Goal: Check status: Check status

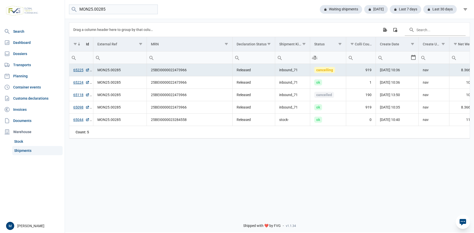
click at [201, 177] on div "Data grid with 5 rows and 18 columns Drag a column header here to group by that…" at bounding box center [269, 114] width 409 height 192
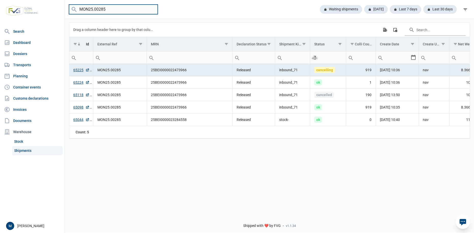
click at [131, 10] on input "MON25.00285" at bounding box center [113, 10] width 89 height 10
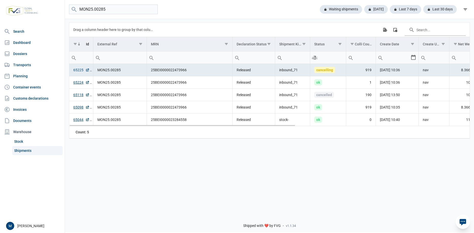
click at [77, 69] on link "65225" at bounding box center [81, 69] width 16 height 5
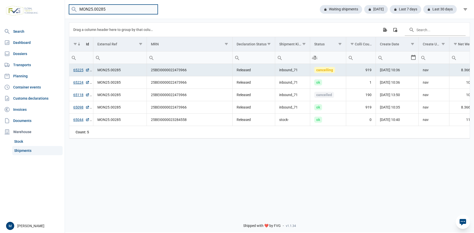
click at [133, 11] on input "MON25.00285" at bounding box center [113, 10] width 89 height 10
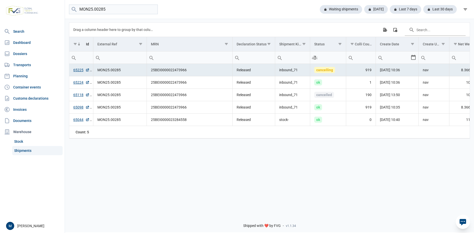
click at [184, 161] on div "Data grid with 5 rows and 18 columns Drag a column header here to group by that…" at bounding box center [269, 114] width 409 height 192
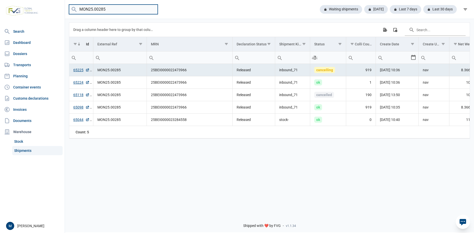
click at [142, 7] on input "MON25.00285" at bounding box center [113, 10] width 89 height 10
